Goal: Information Seeking & Learning: Find specific page/section

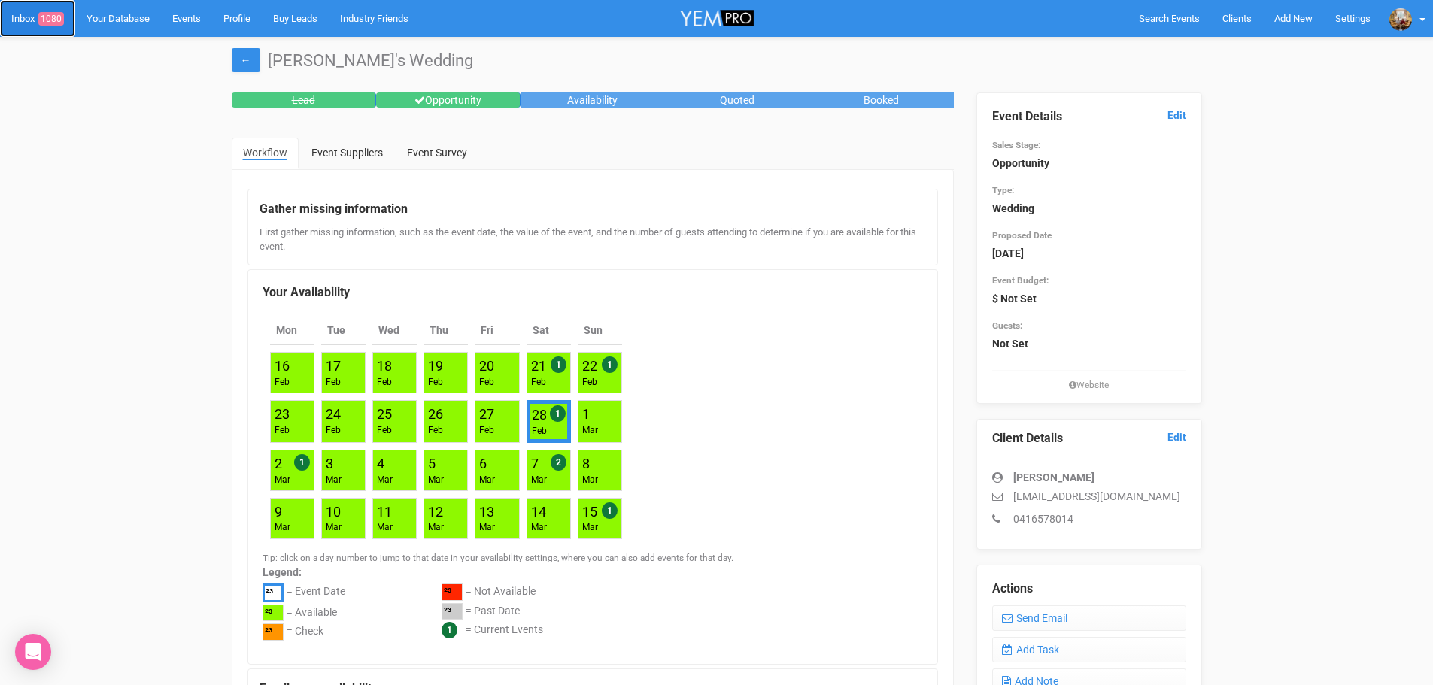
click at [38, 25] on link "Inbox 1080" at bounding box center [37, 18] width 75 height 37
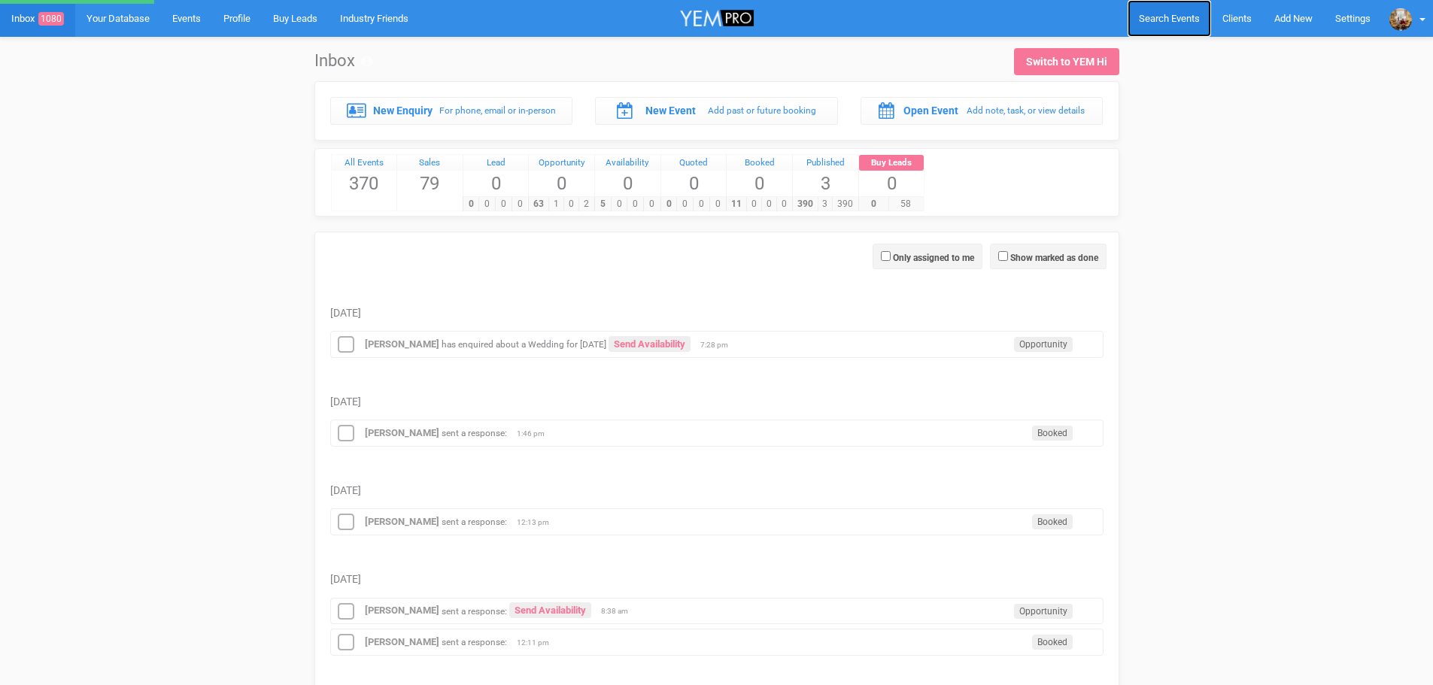
click at [1154, 22] on span "Search Events" at bounding box center [1169, 18] width 61 height 11
click at [1173, 16] on span "Search Events" at bounding box center [1169, 18] width 61 height 11
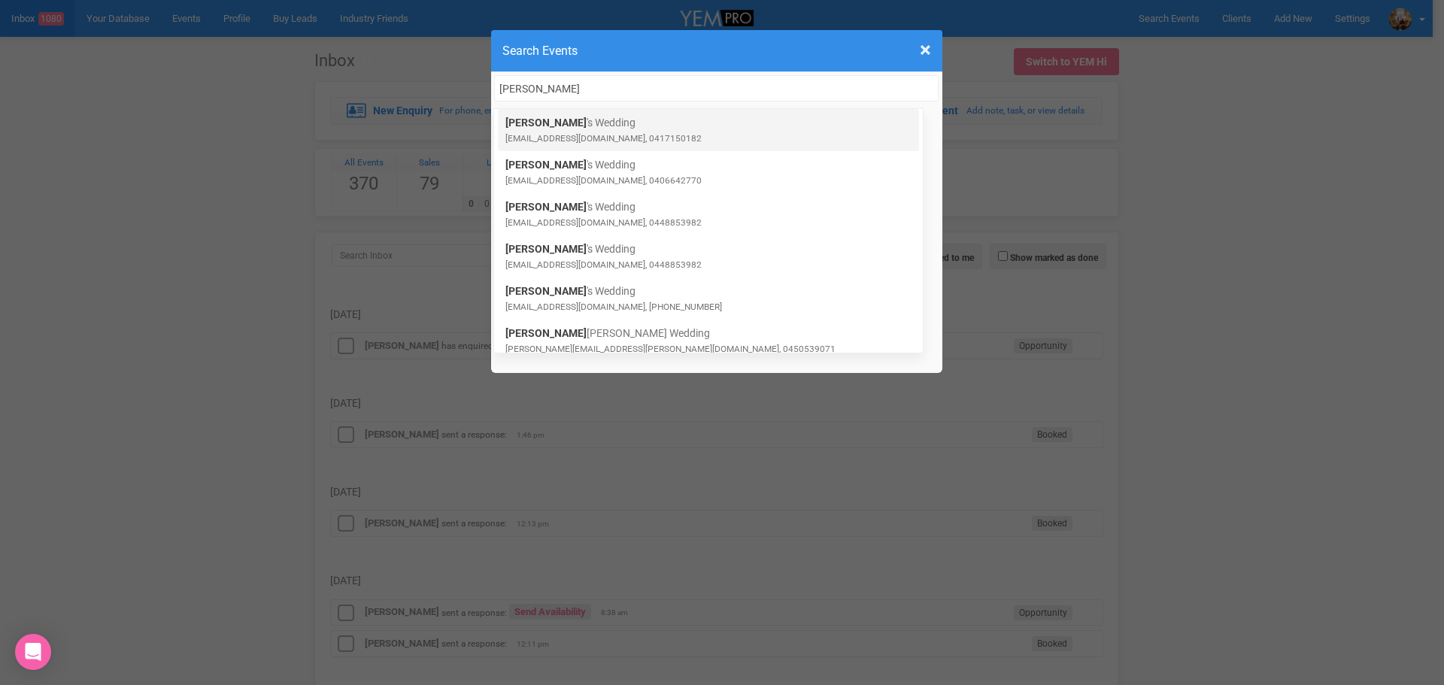
type input "EMILY"
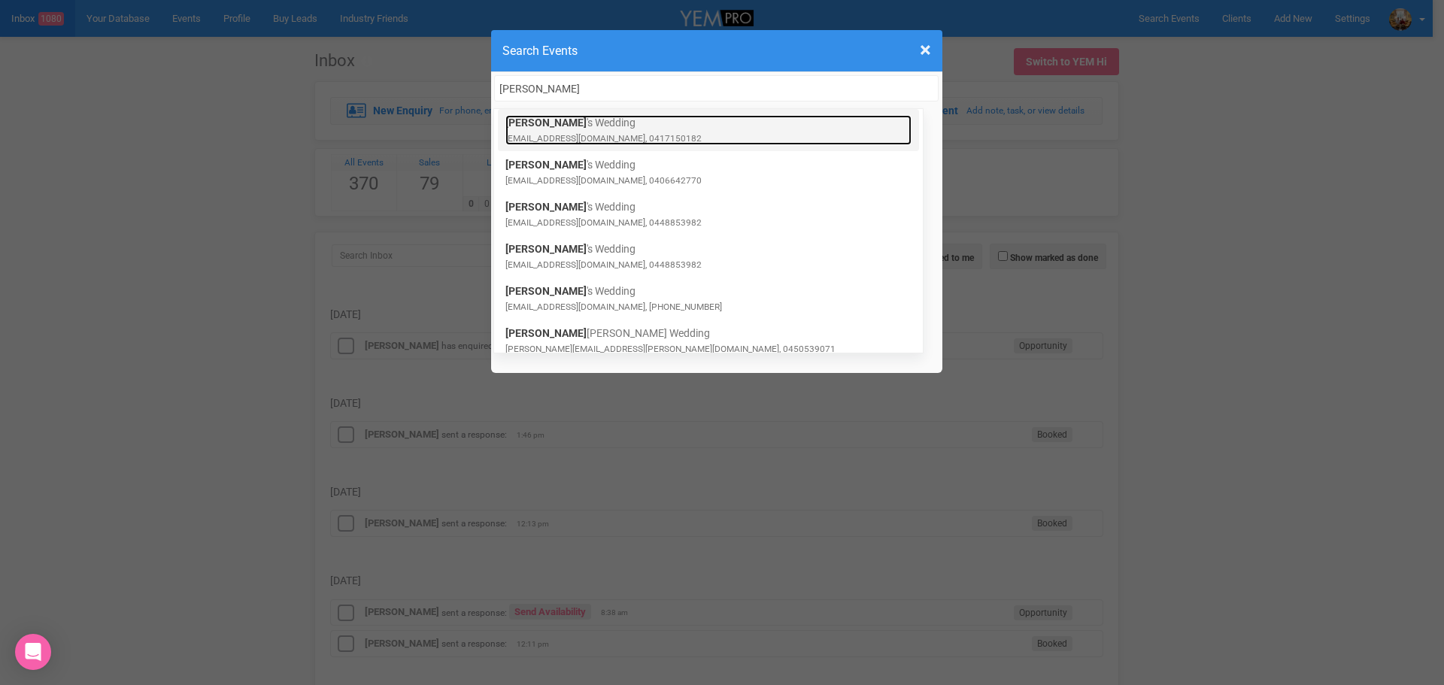
click at [610, 120] on link "Emily 's Wedding empacconi@gmail.com, 0417150182" at bounding box center [708, 130] width 406 height 30
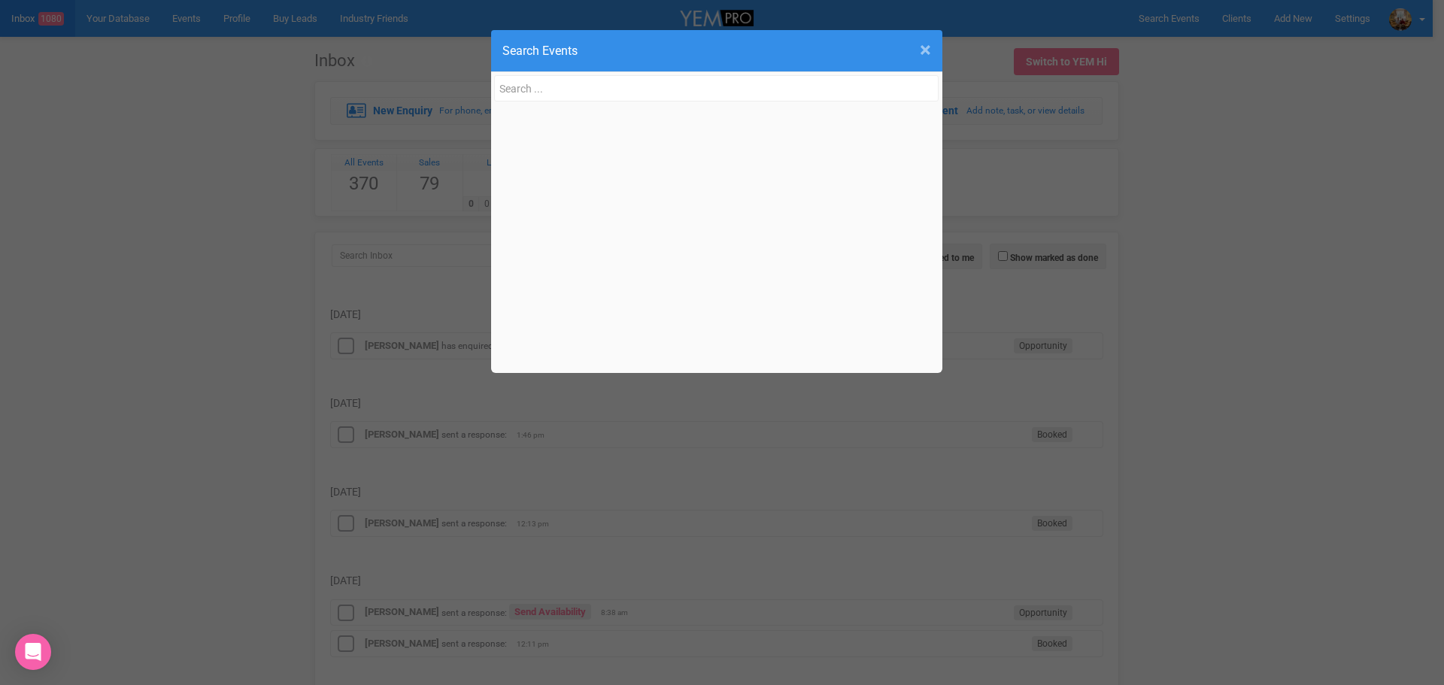
click at [921, 50] on span "×" at bounding box center [925, 50] width 11 height 25
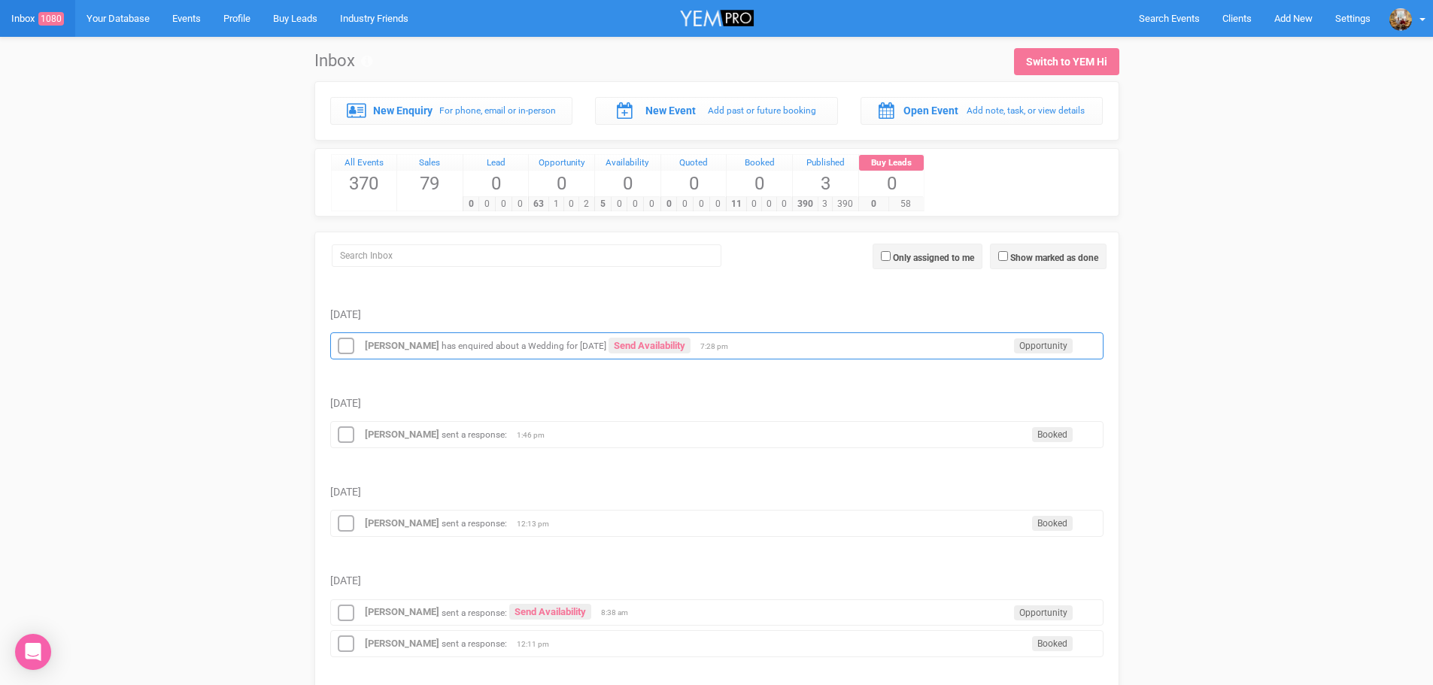
click at [442, 345] on small "has enquired about a Wedding for 28th February 2026" at bounding box center [524, 346] width 165 height 11
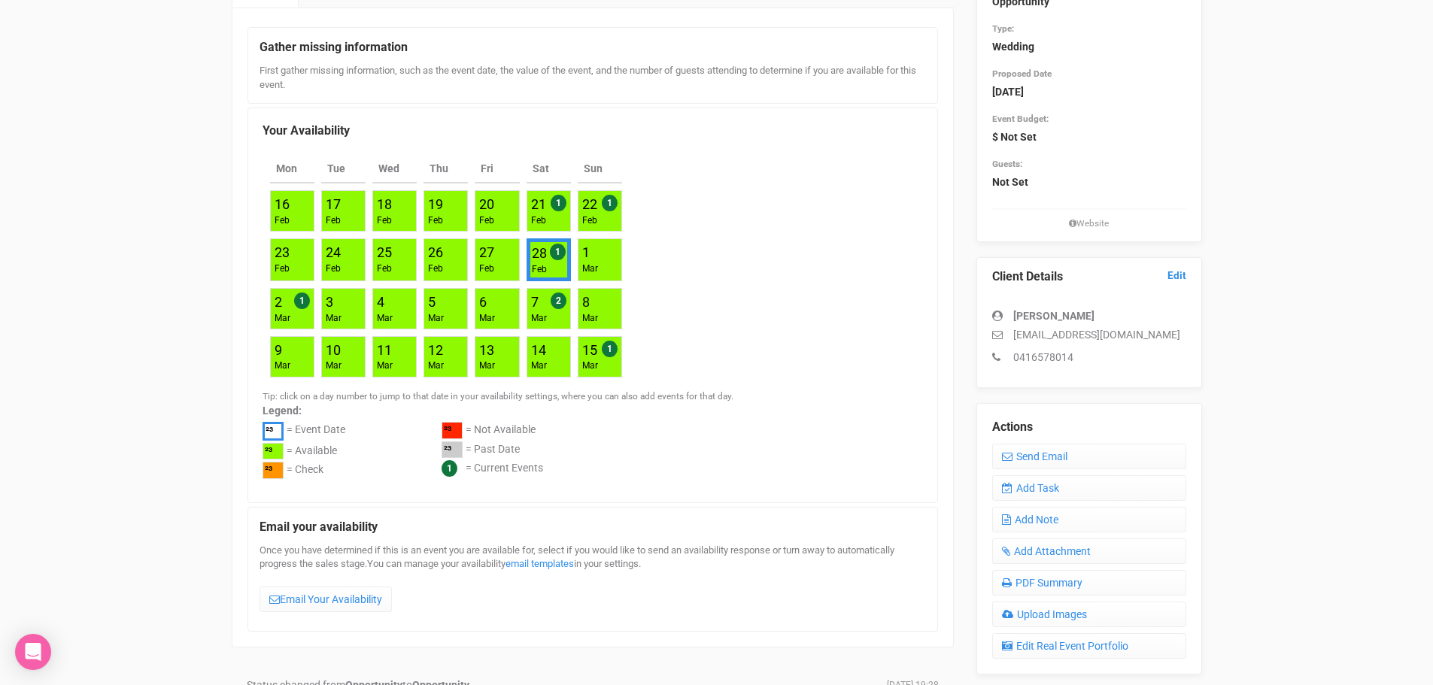
scroll to position [301, 0]
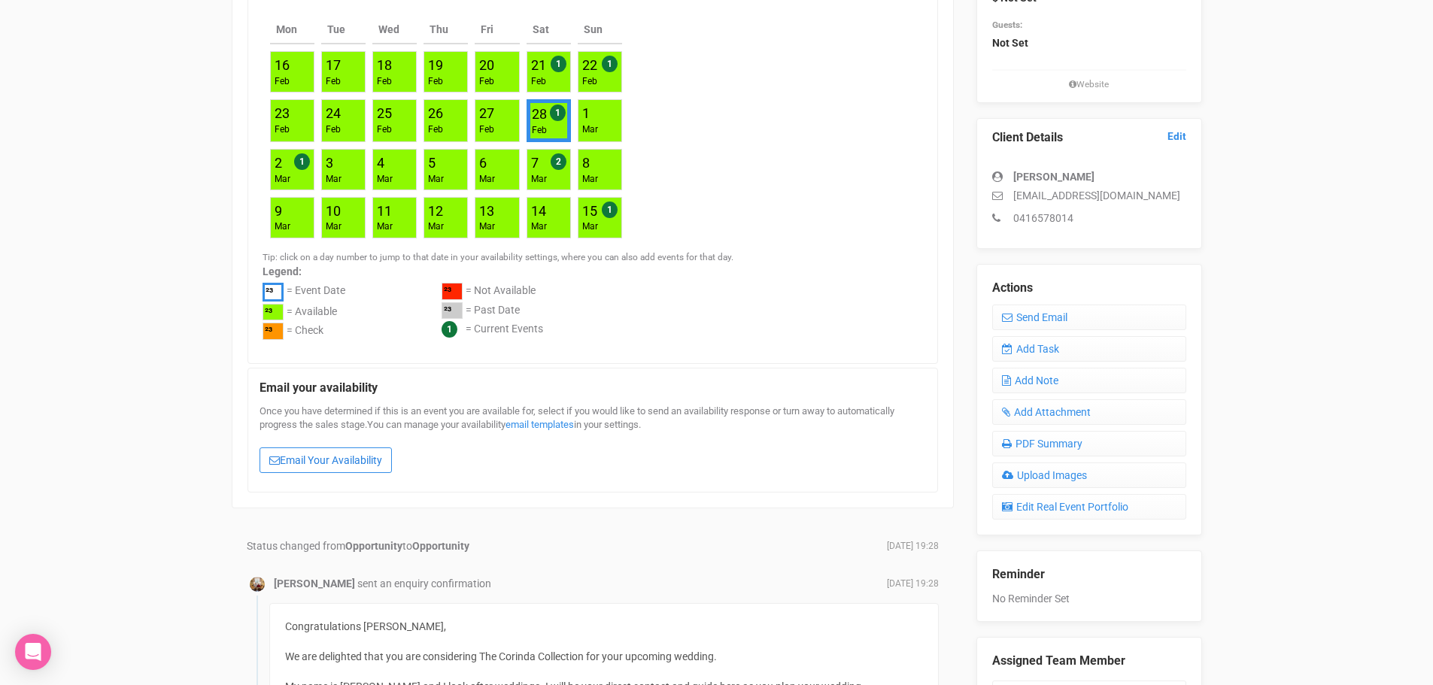
click at [341, 467] on link "Email Your Availability" at bounding box center [325, 461] width 132 height 26
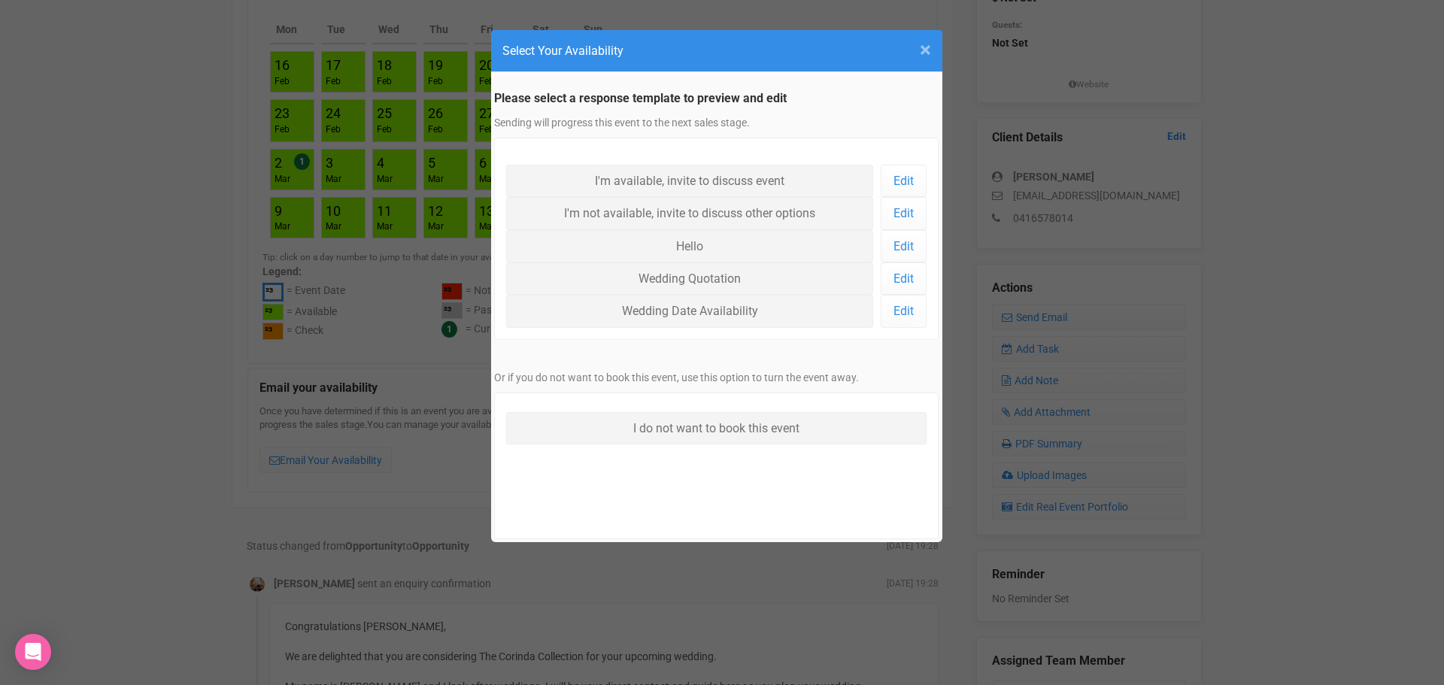
click at [924, 52] on span "×" at bounding box center [925, 50] width 11 height 25
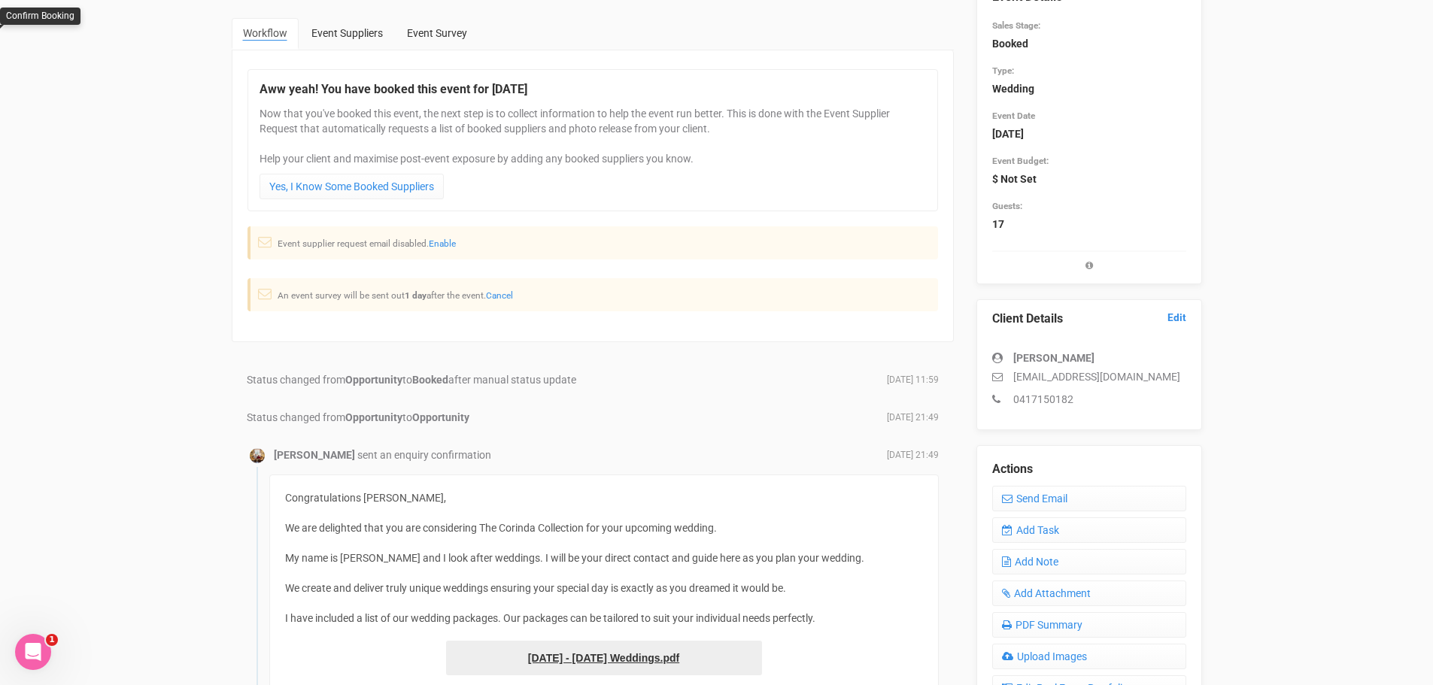
scroll to position [6, 0]
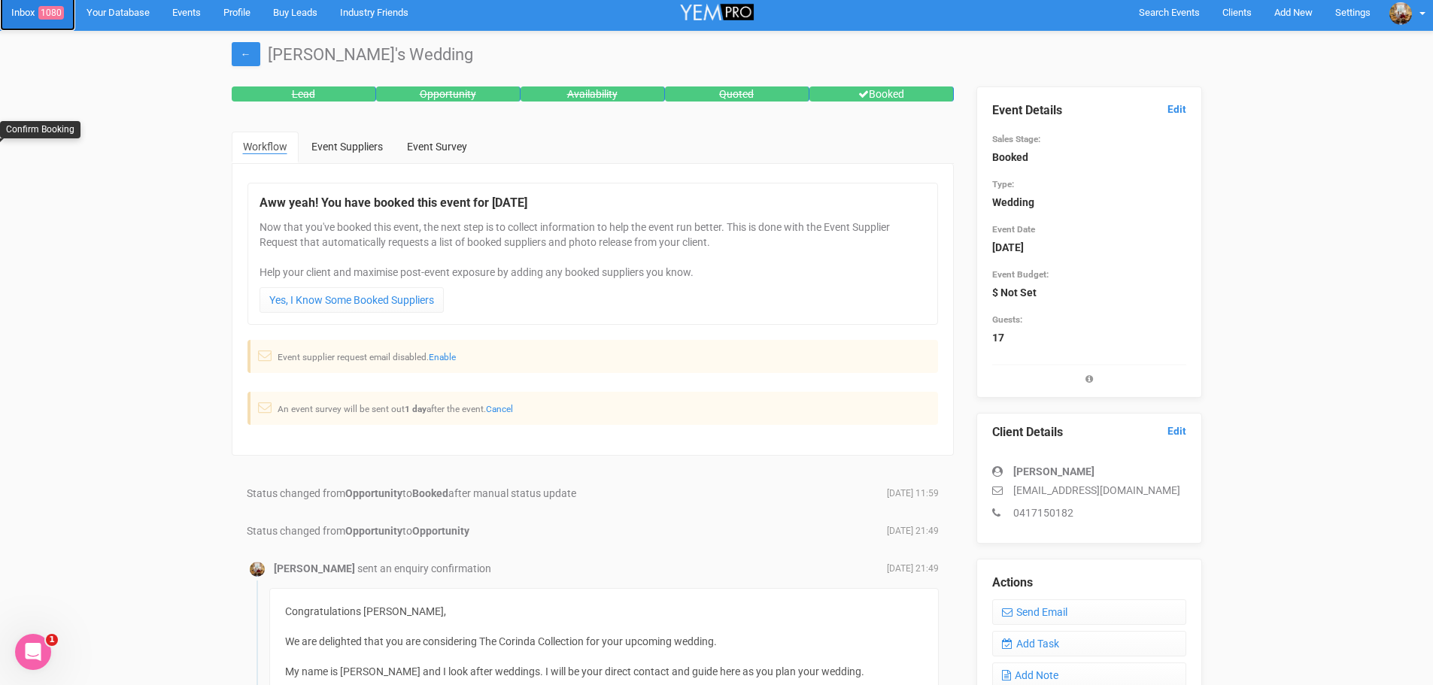
click at [29, 16] on link "Inbox 1080" at bounding box center [37, 12] width 75 height 37
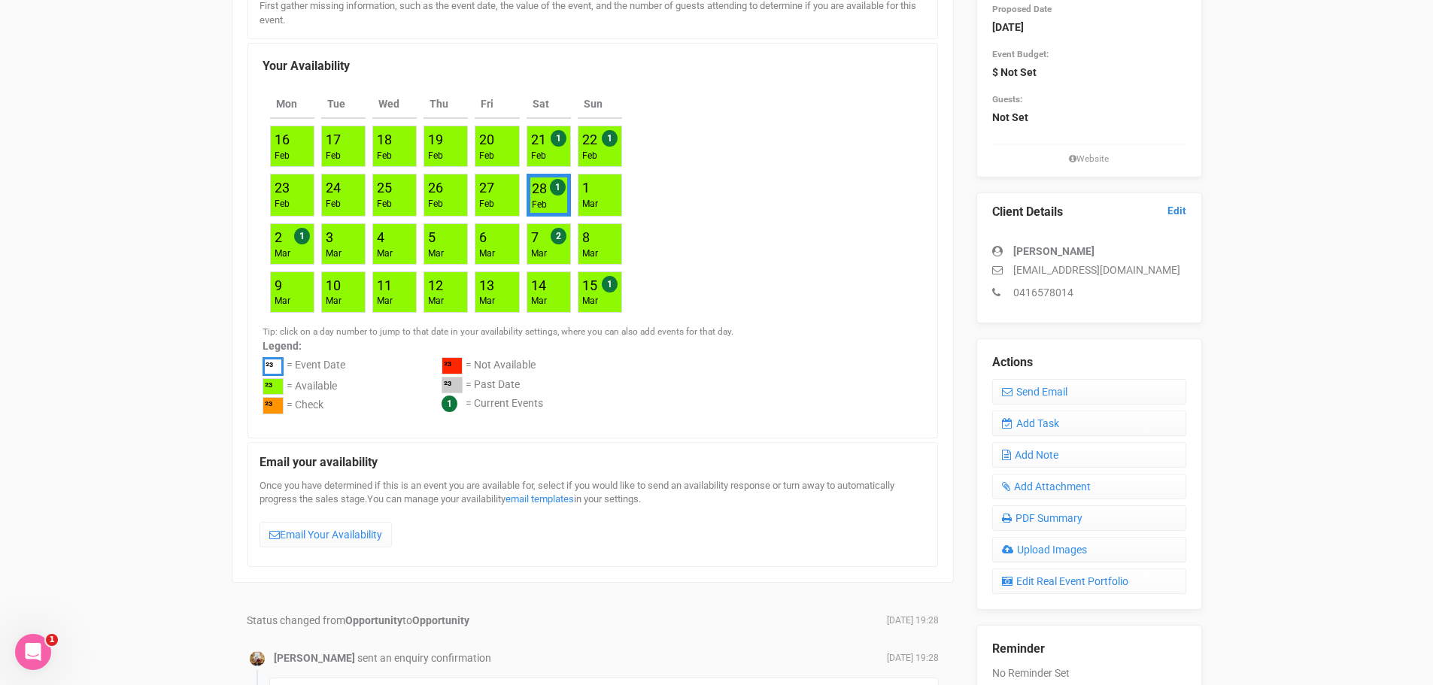
scroll to position [226, 0]
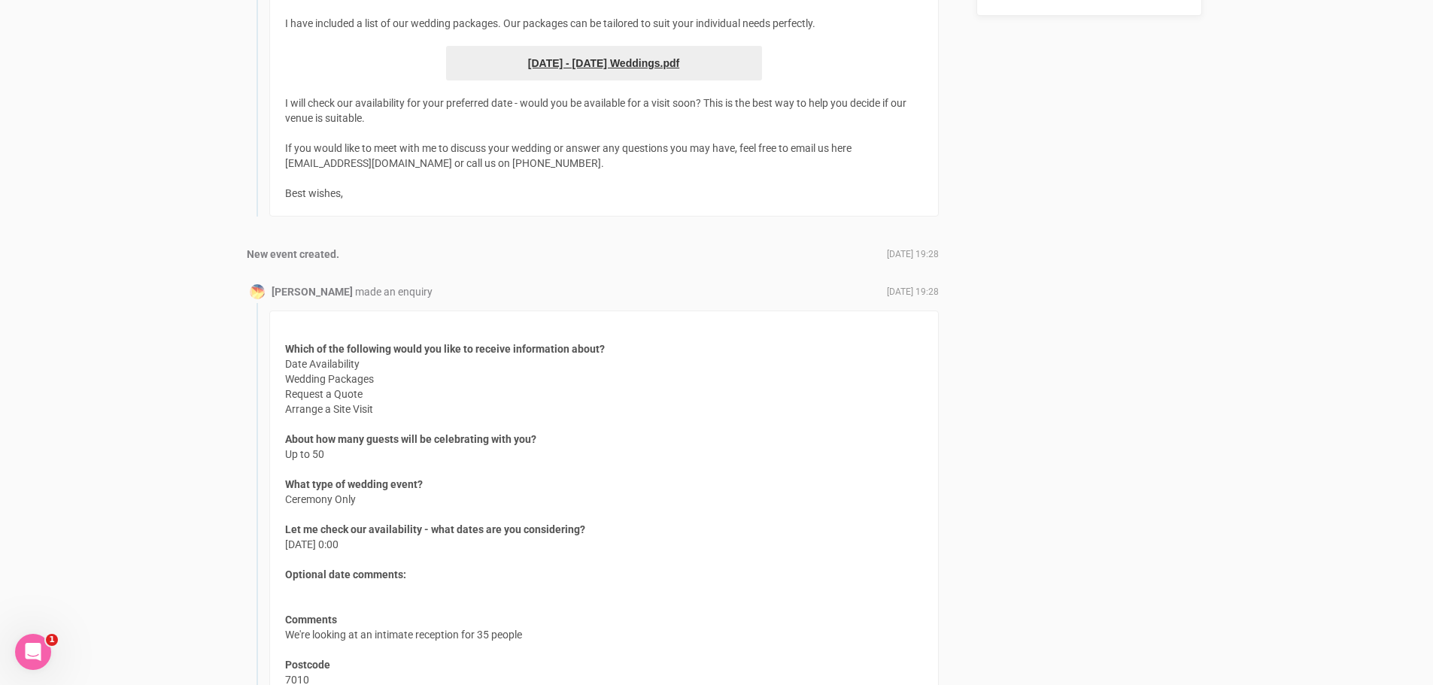
scroll to position [827, 0]
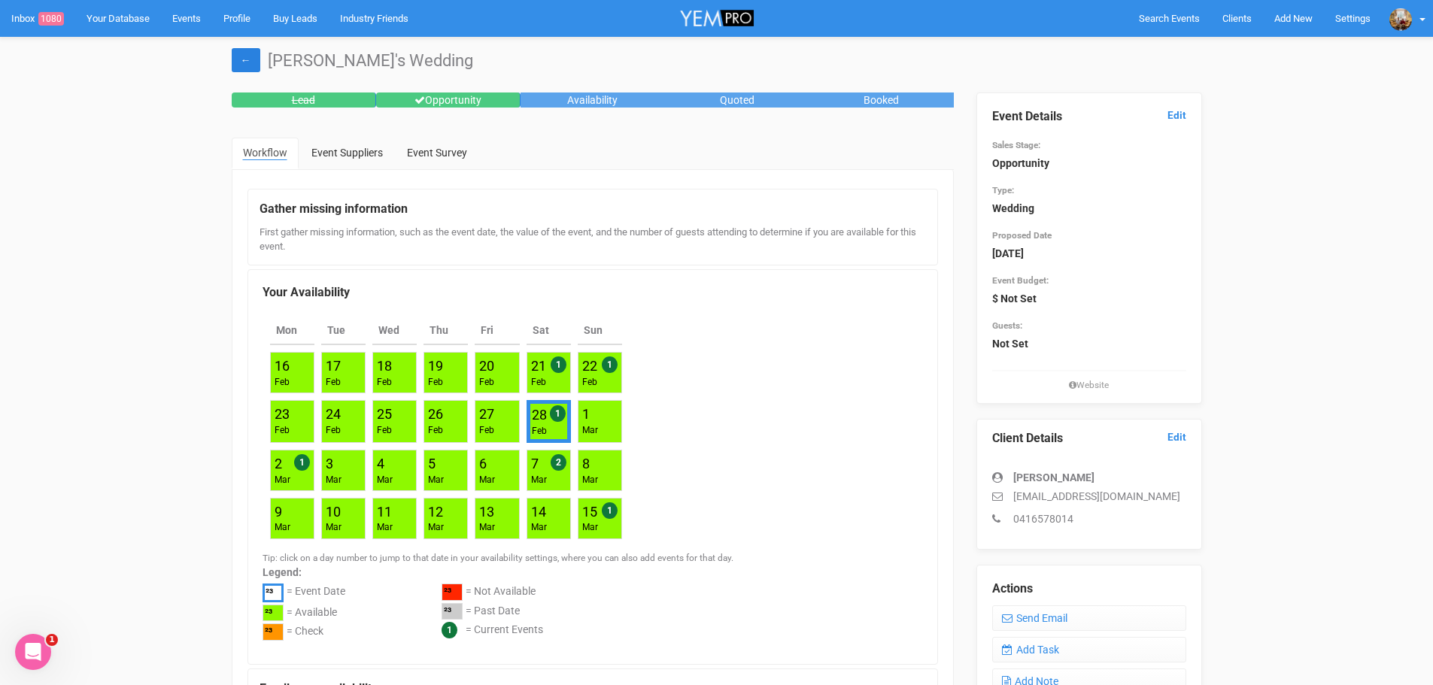
click at [239, 60] on link "←" at bounding box center [246, 60] width 29 height 24
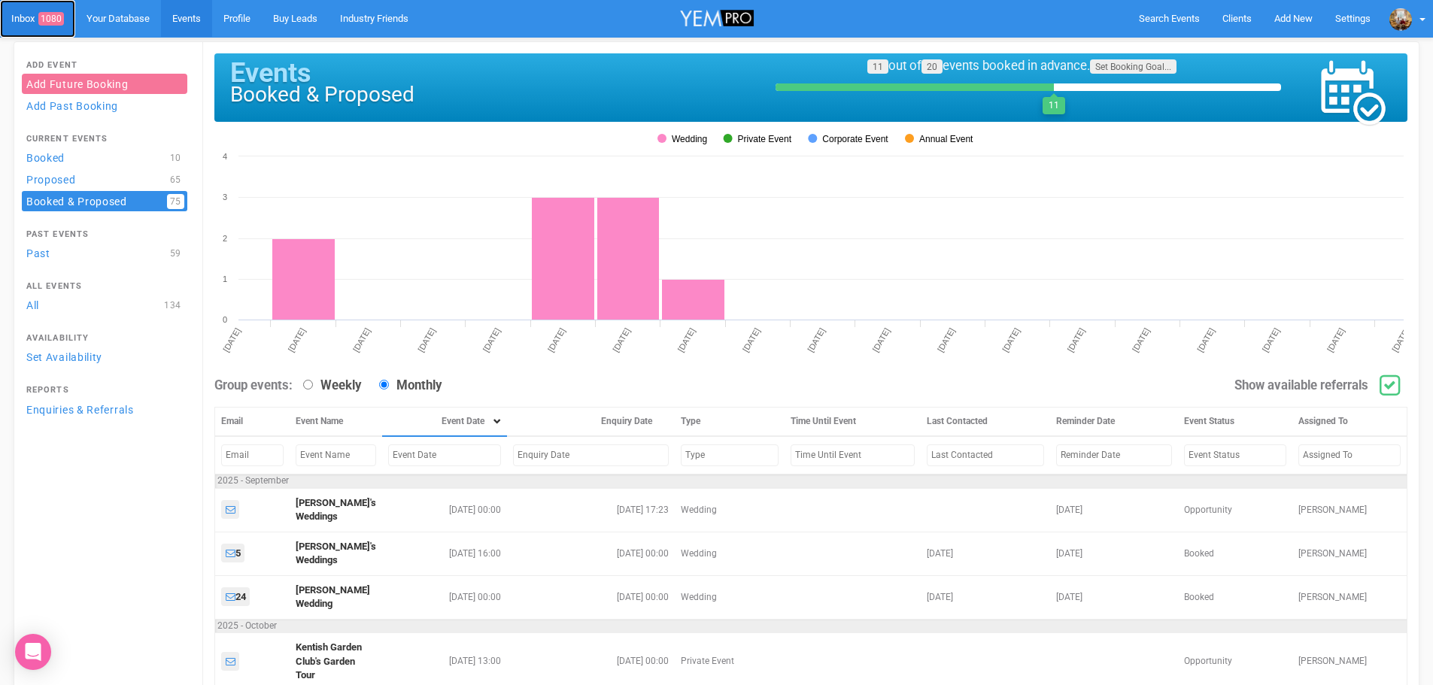
click at [34, 19] on link "Inbox 1080" at bounding box center [37, 19] width 75 height 38
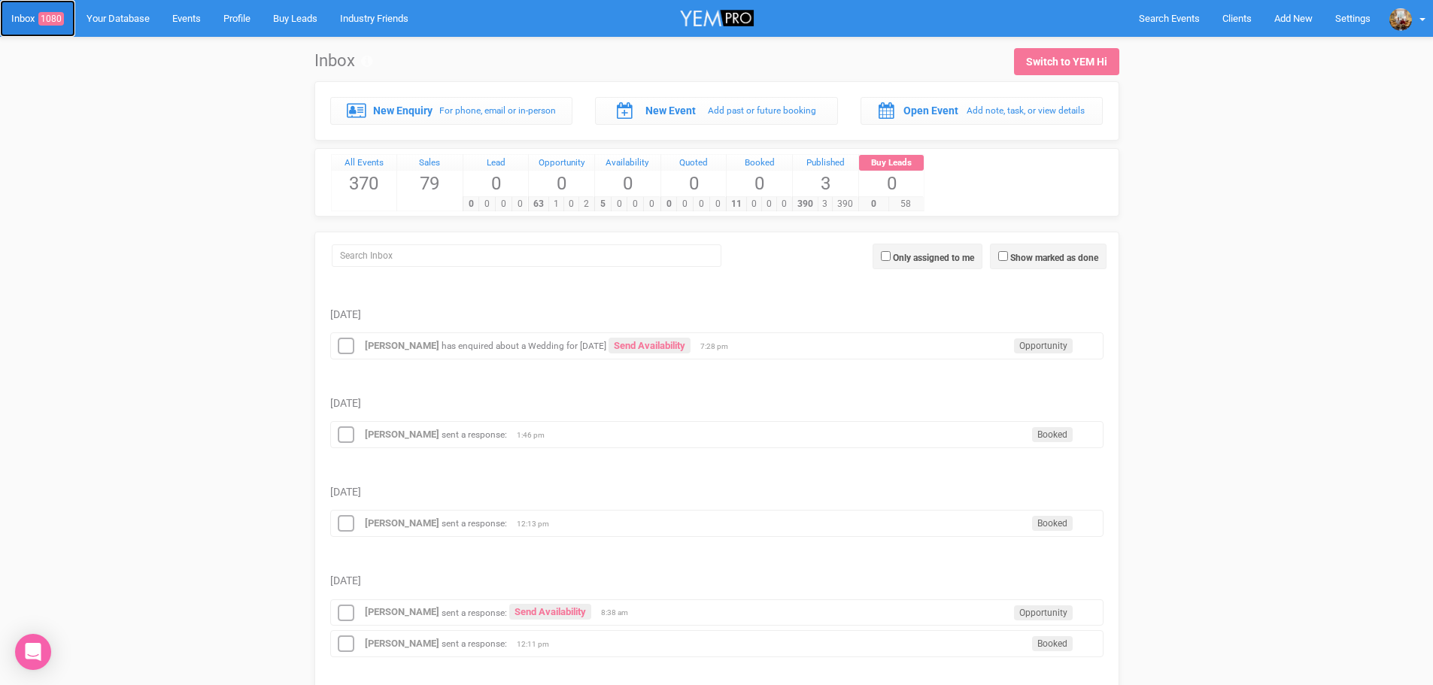
click at [65, 29] on link "Inbox 1080" at bounding box center [37, 18] width 75 height 37
click at [1161, 18] on span "Search Events" at bounding box center [1169, 18] width 61 height 11
click at [1170, 18] on span "Search Events" at bounding box center [1169, 18] width 61 height 11
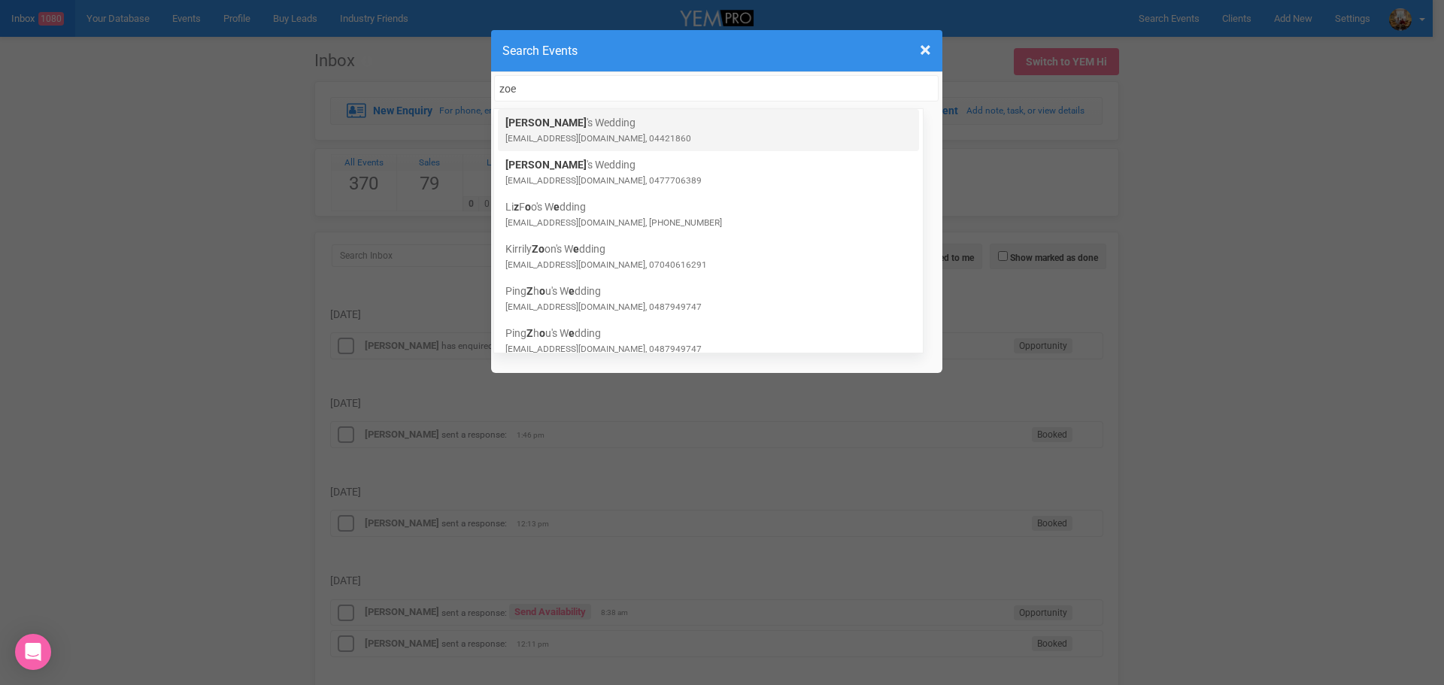
type input "zoe"
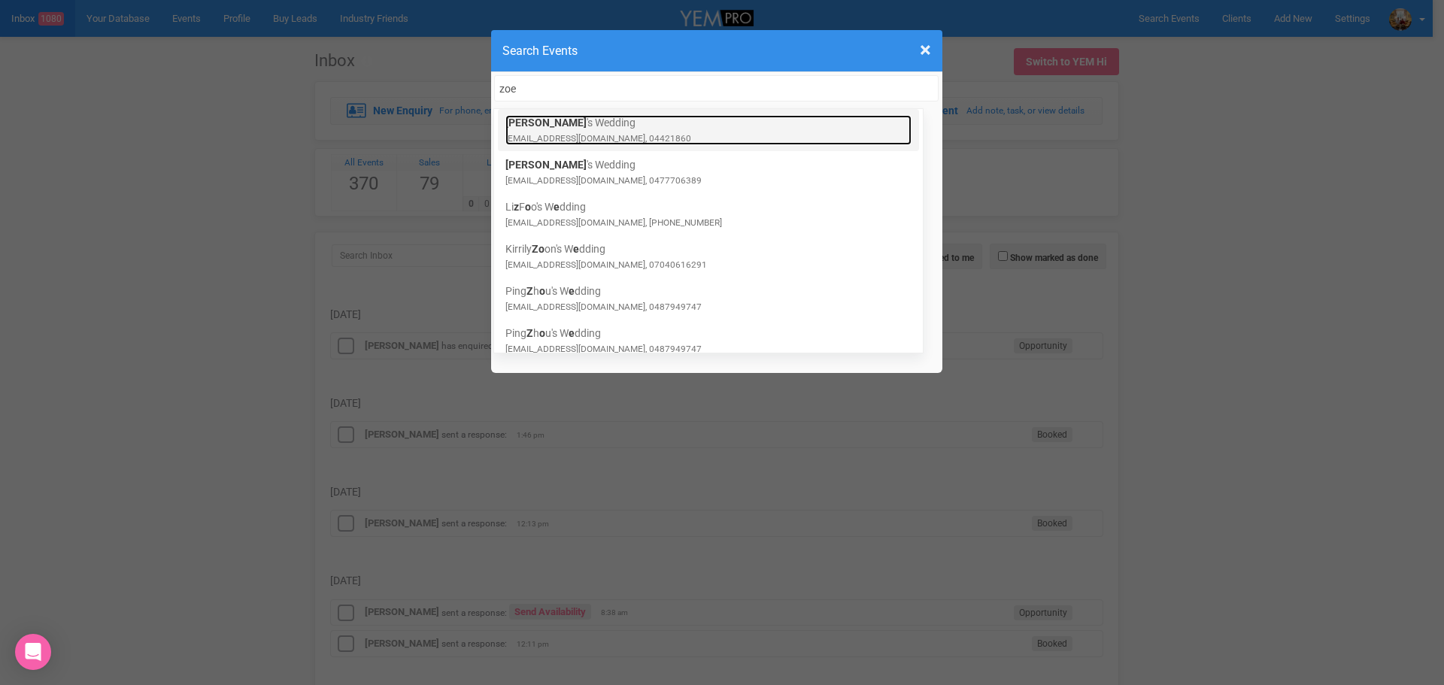
click at [621, 126] on link "Zoe 's Wedding zkfisher5112@gmail.com, 04421860" at bounding box center [708, 130] width 406 height 30
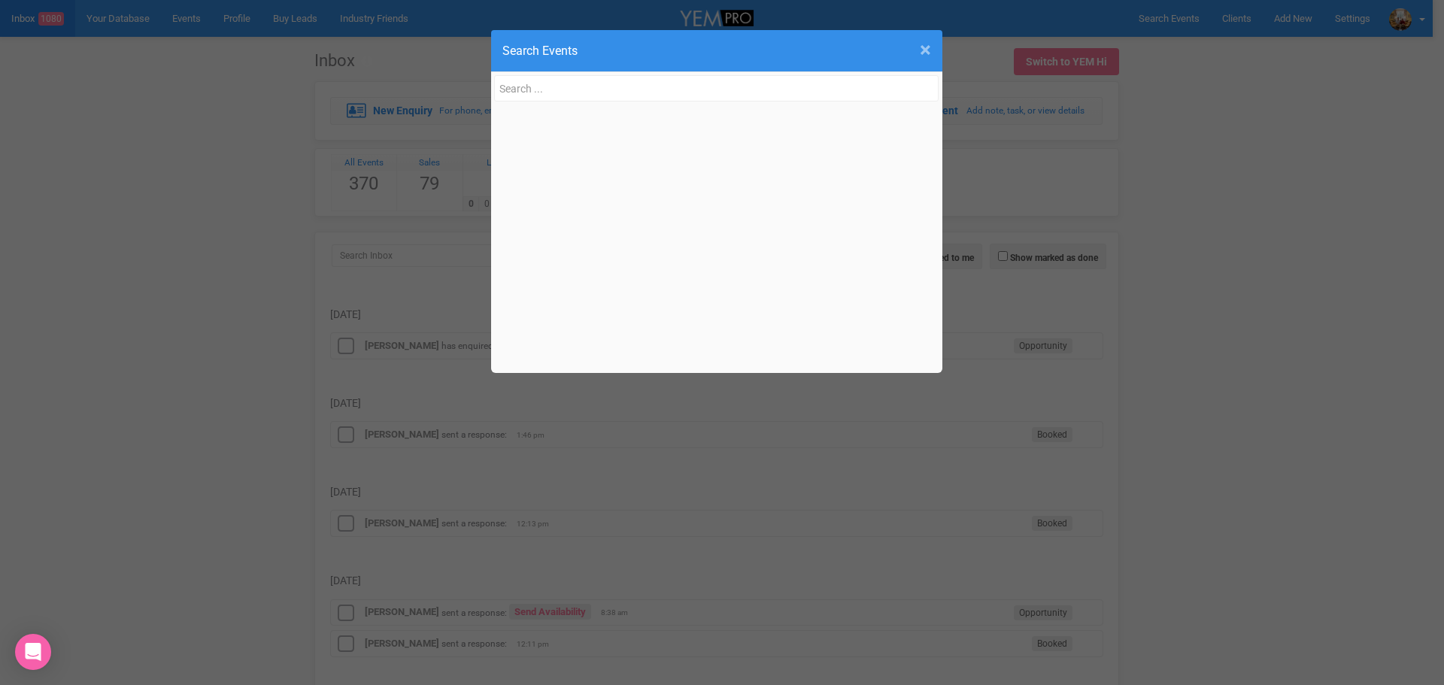
click at [926, 50] on span "×" at bounding box center [925, 50] width 11 height 25
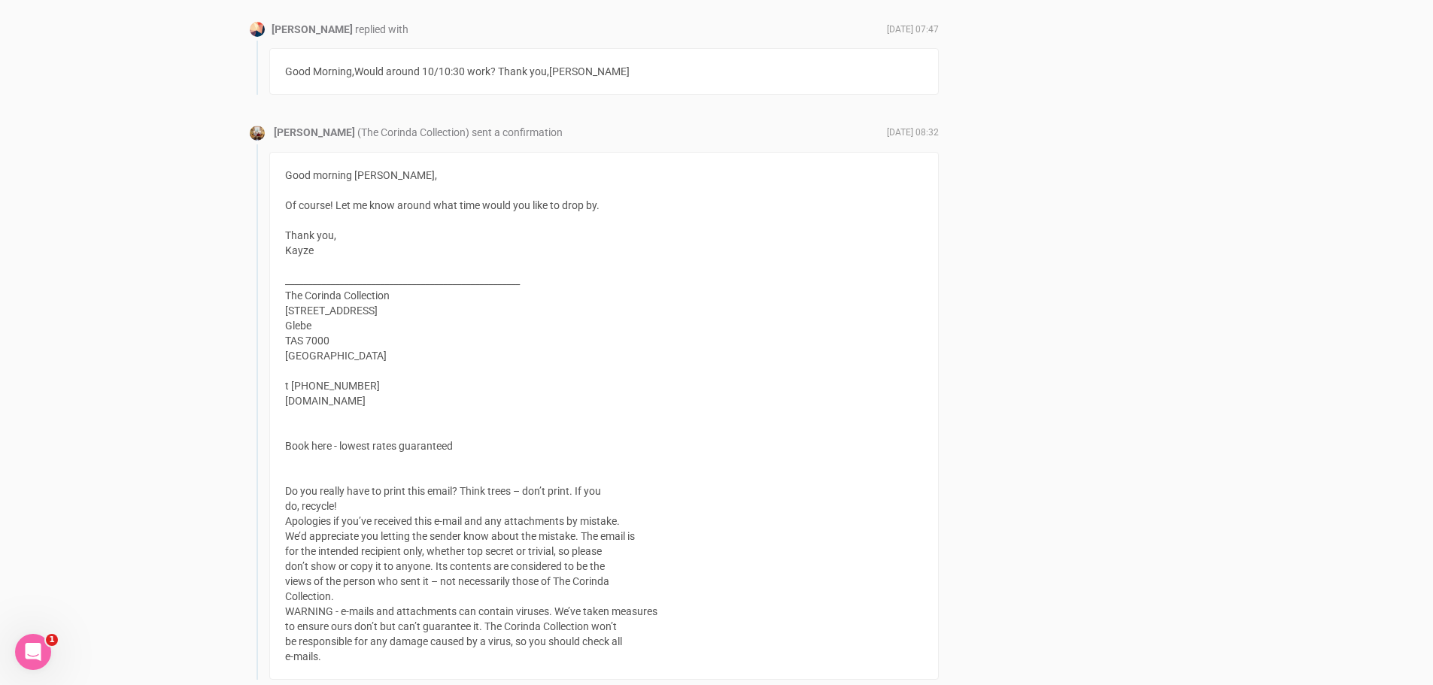
scroll to position [5818, 0]
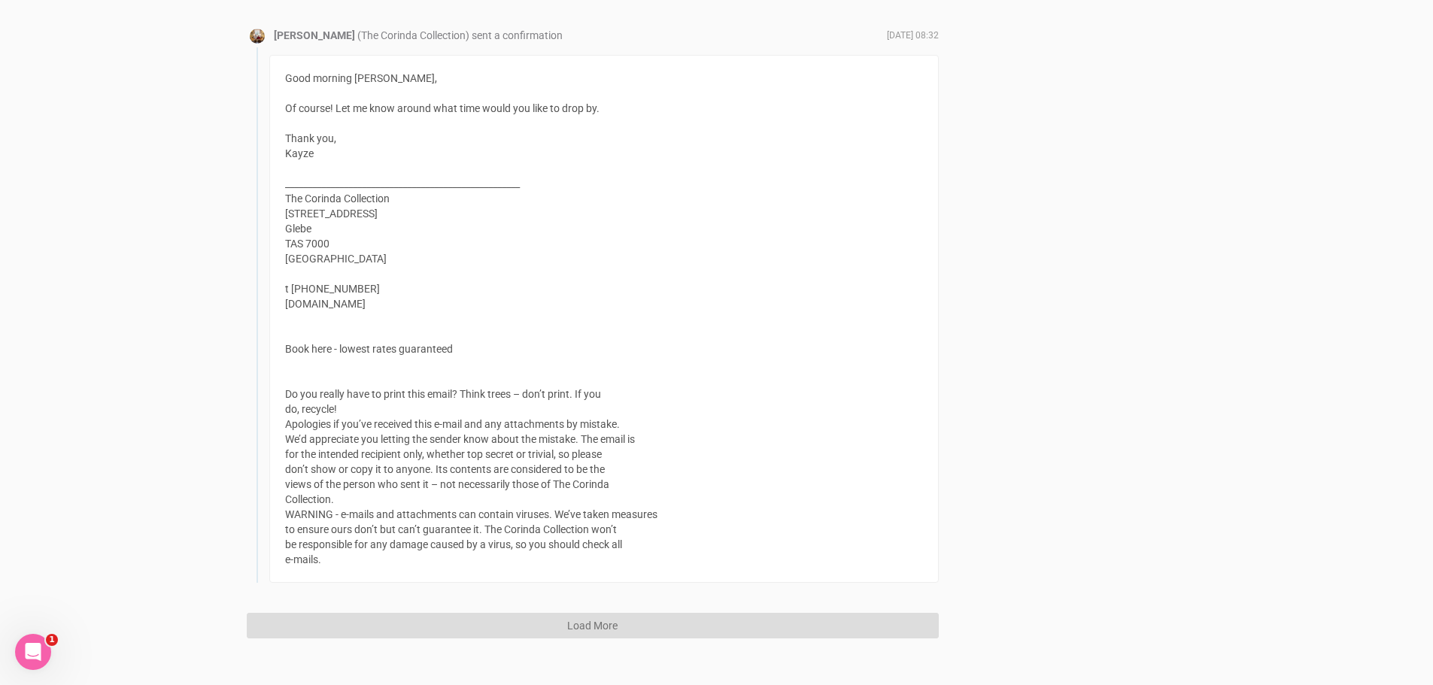
click at [600, 613] on button "Load More" at bounding box center [593, 626] width 692 height 26
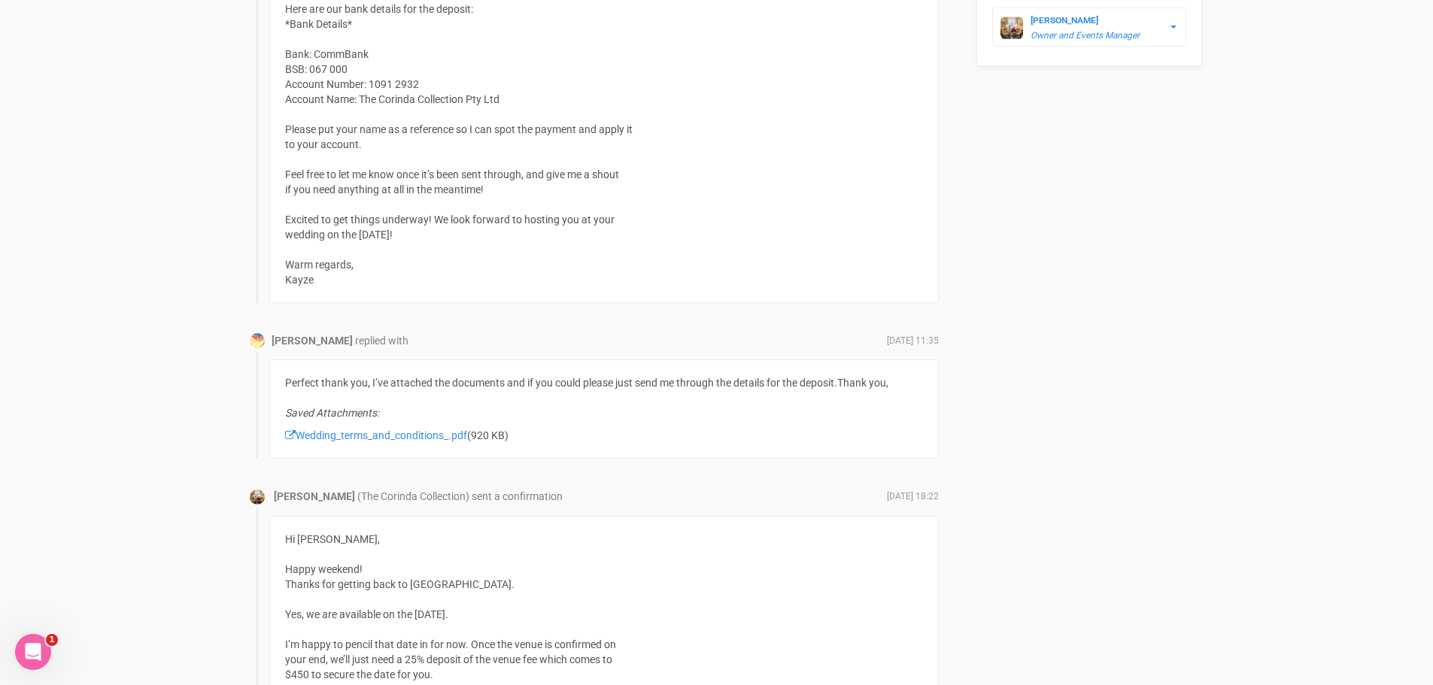
scroll to position [1053, 0]
